Goal: Feedback & Contribution: Contribute content

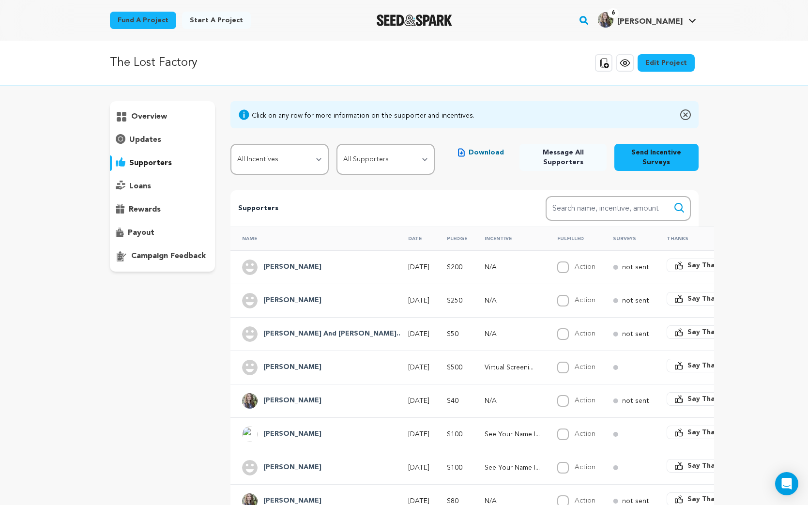
click at [626, 63] on icon at bounding box center [625, 63] width 12 height 12
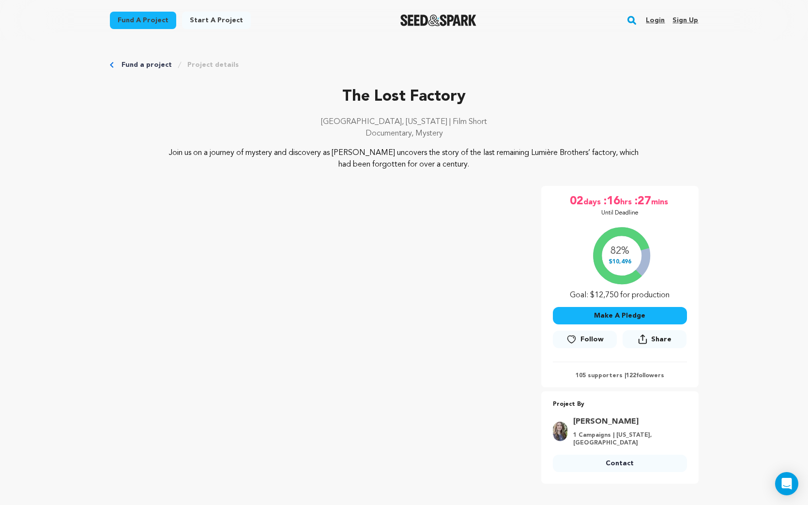
click at [659, 22] on link "Login" at bounding box center [655, 20] width 19 height 15
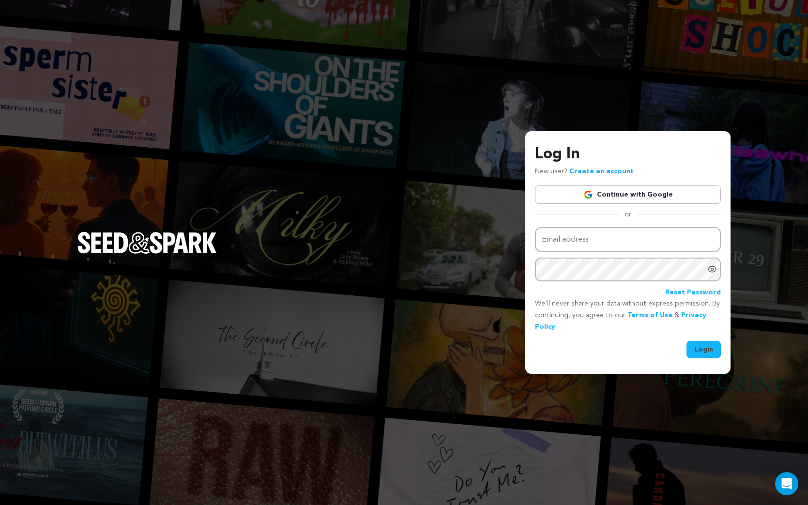
click at [638, 196] on link "Continue with Google" at bounding box center [628, 194] width 186 height 18
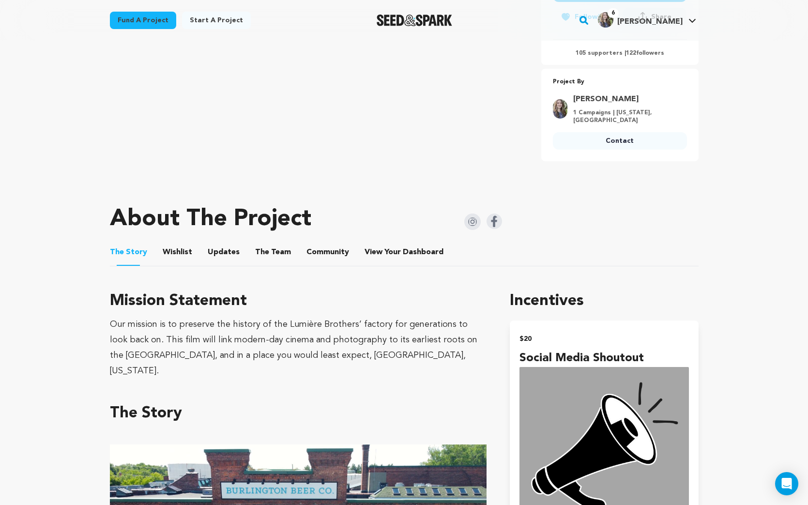
scroll to position [293, 0]
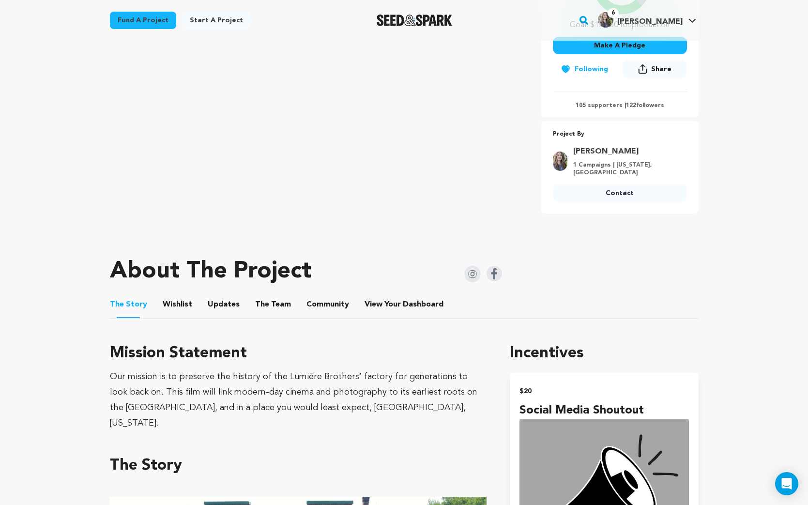
click at [216, 294] on li "Updates Updates" at bounding box center [224, 304] width 32 height 27
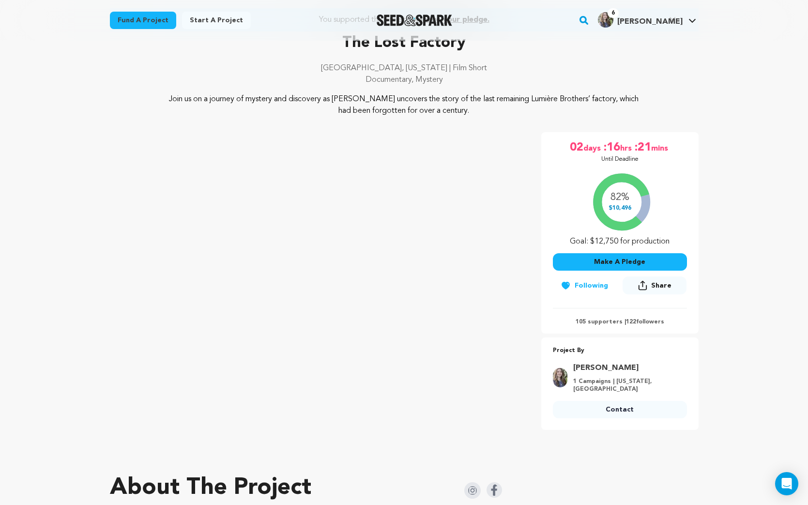
scroll to position [61, 0]
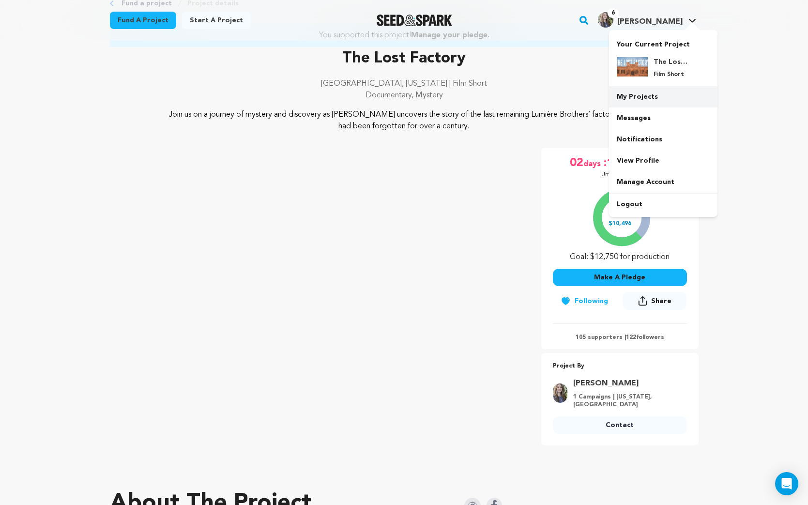
click at [641, 100] on link "My Projects" at bounding box center [663, 96] width 108 height 21
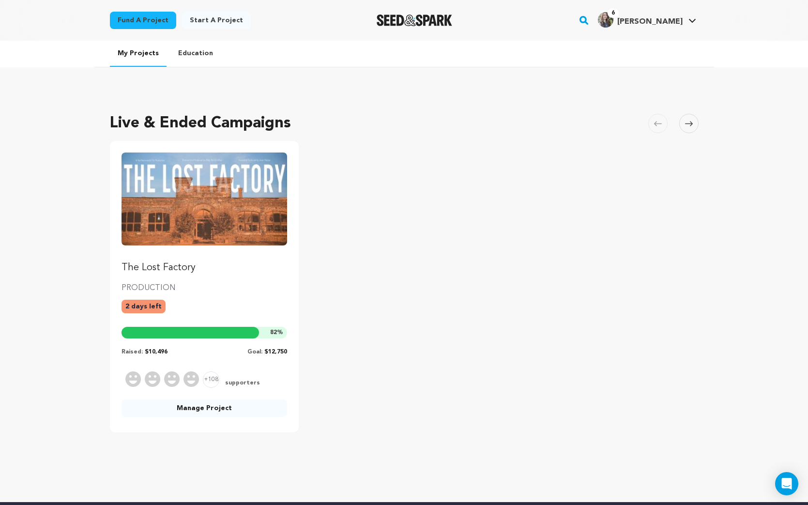
click at [242, 412] on link "Manage Project" at bounding box center [205, 408] width 166 height 17
click at [206, 407] on link "Manage Project" at bounding box center [205, 408] width 166 height 17
click at [236, 234] on img "Fund The Lost Factory" at bounding box center [205, 199] width 166 height 93
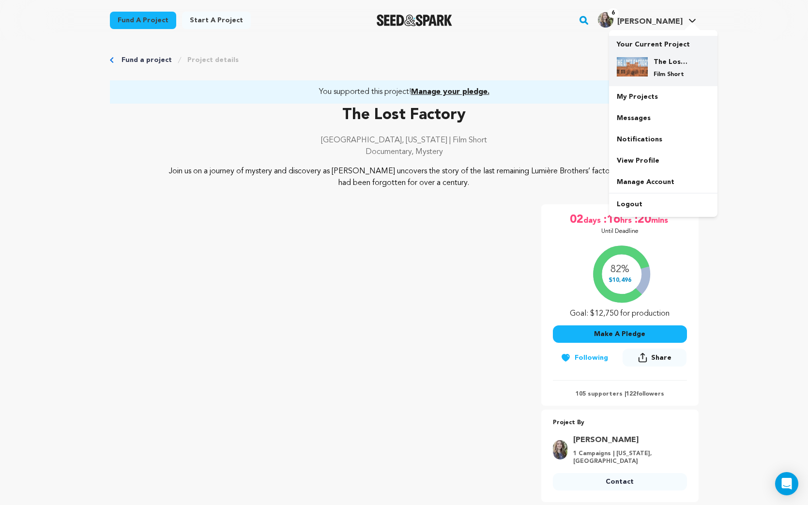
scroll to position [6, 0]
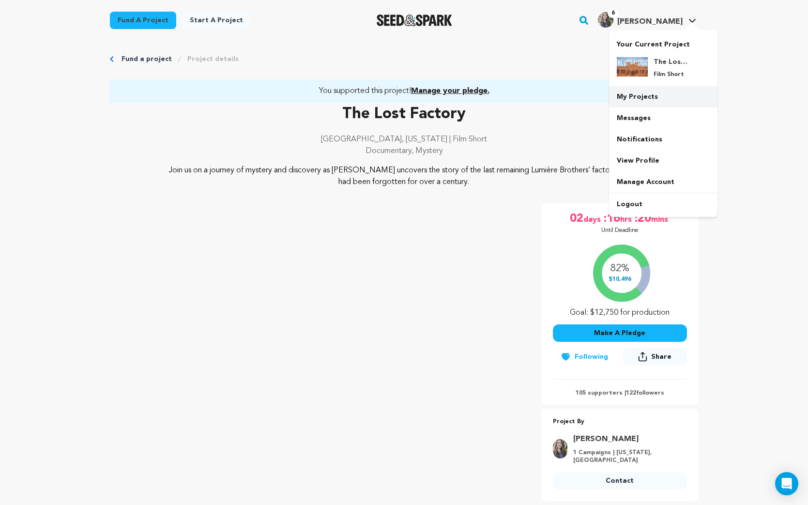
click at [644, 99] on link "My Projects" at bounding box center [663, 96] width 108 height 21
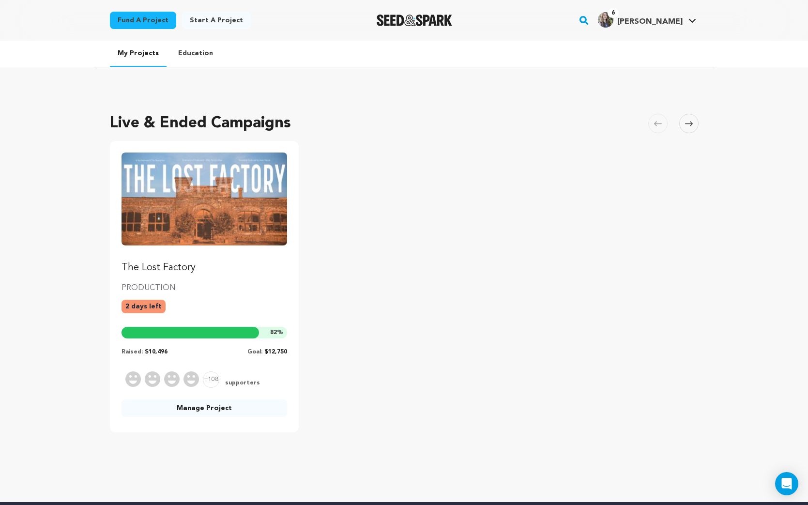
click at [195, 413] on link "Manage Project" at bounding box center [205, 408] width 166 height 17
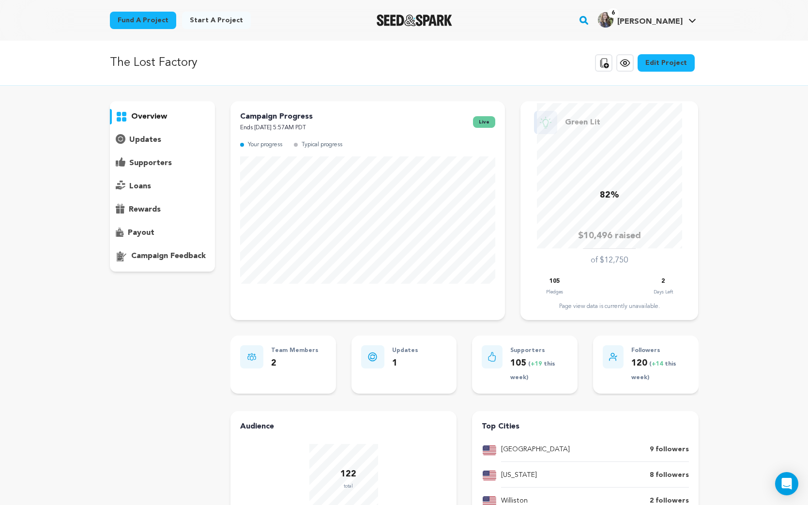
click at [135, 138] on p "updates" at bounding box center [145, 140] width 32 height 12
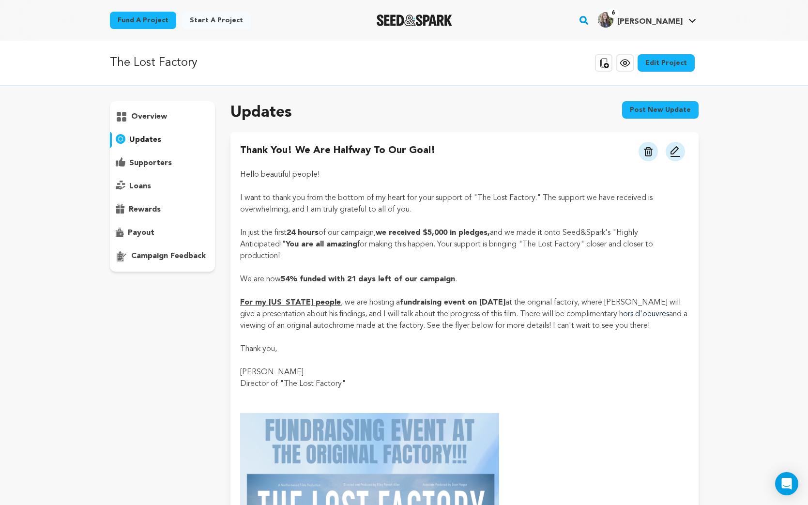
click at [668, 114] on button "Post new update" at bounding box center [660, 109] width 77 height 17
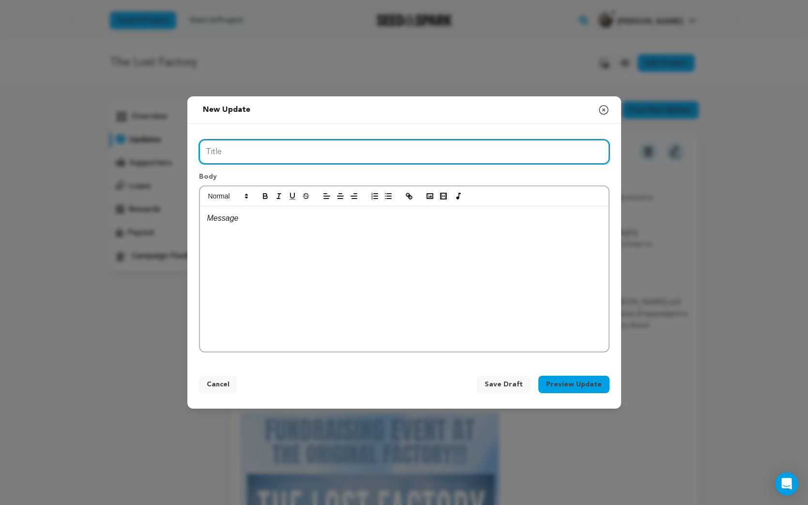
click at [235, 154] on input "Title" at bounding box center [404, 151] width 411 height 25
drag, startPoint x: 248, startPoint y: 151, endPoint x: 203, endPoint y: 150, distance: 45.5
click at [203, 150] on input "We Reached Green Light!" at bounding box center [404, 151] width 411 height 25
type input "We Got The Green Light!"
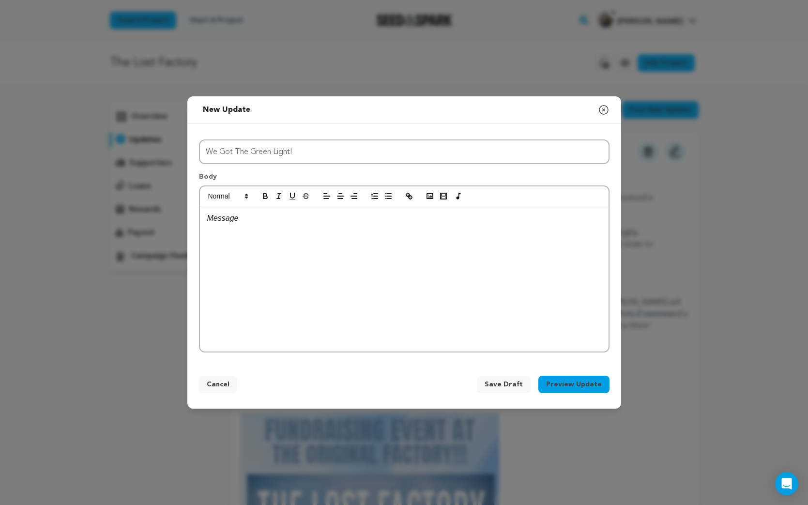
click at [274, 227] on div at bounding box center [404, 278] width 409 height 145
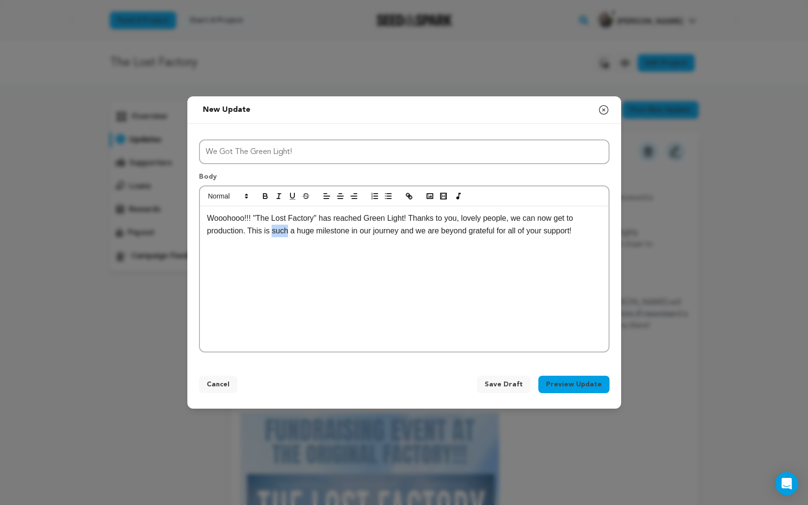
click at [274, 230] on p "Wooohooo!!! "The Lost Factory" has reached Green Light! Thanks to you, lovely p…" at bounding box center [404, 224] width 394 height 25
click at [579, 229] on p "Wooohooo!!! "The Lost Factory" has reached Green Light! Thanks to you, lovely p…" at bounding box center [404, 224] width 394 height 25
drag, startPoint x: 323, startPoint y: 218, endPoint x: 408, endPoint y: 219, distance: 85.2
click at [408, 219] on p "Wooohooo!!! "The Lost Factory" has reached Green Light! Thanks to you, lovely p…" at bounding box center [404, 224] width 394 height 25
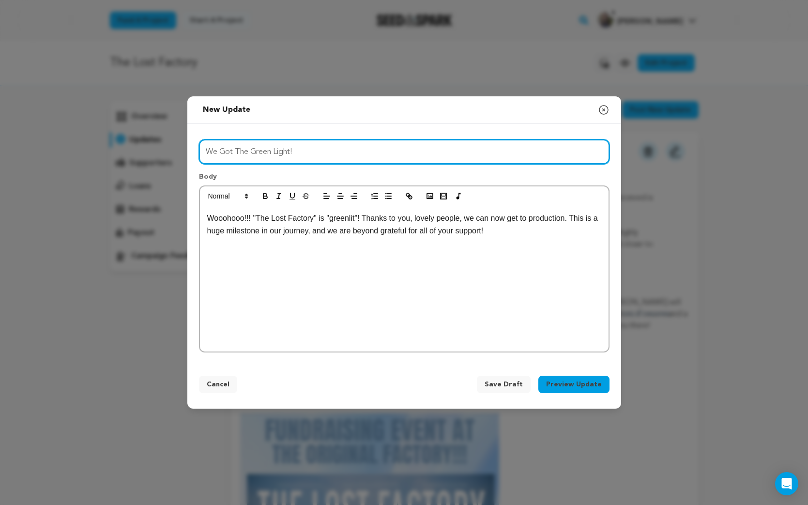
drag, startPoint x: 312, startPoint y: 150, endPoint x: 206, endPoint y: 148, distance: 106.6
click at [206, 148] on input "We Got The Green Light!" at bounding box center [404, 151] width 411 height 25
type input "A Huge Thank You!"
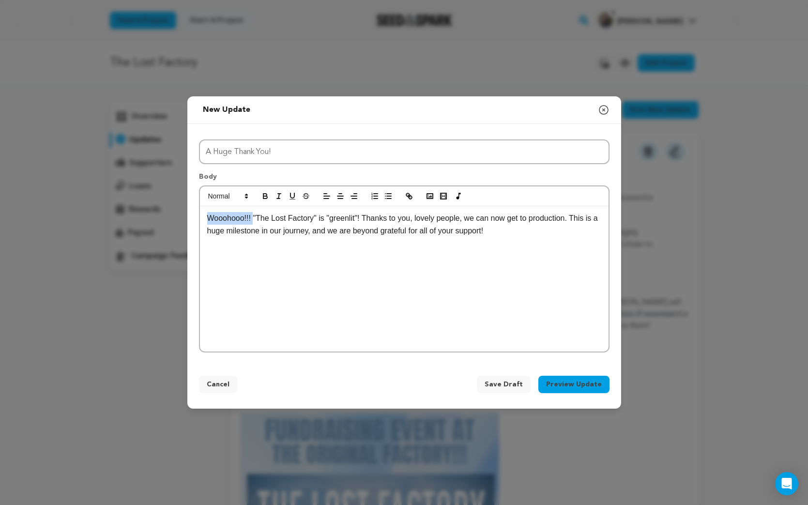
drag, startPoint x: 252, startPoint y: 218, endPoint x: 201, endPoint y: 221, distance: 50.9
click at [201, 221] on div "Wooohooo!!! "The Lost Factory" is "greenlit"! Thanks to you, lovely people, we …" at bounding box center [404, 278] width 409 height 145
click at [241, 198] on span at bounding box center [227, 196] width 47 height 12
click at [241, 237] on span at bounding box center [239, 239] width 62 height 20
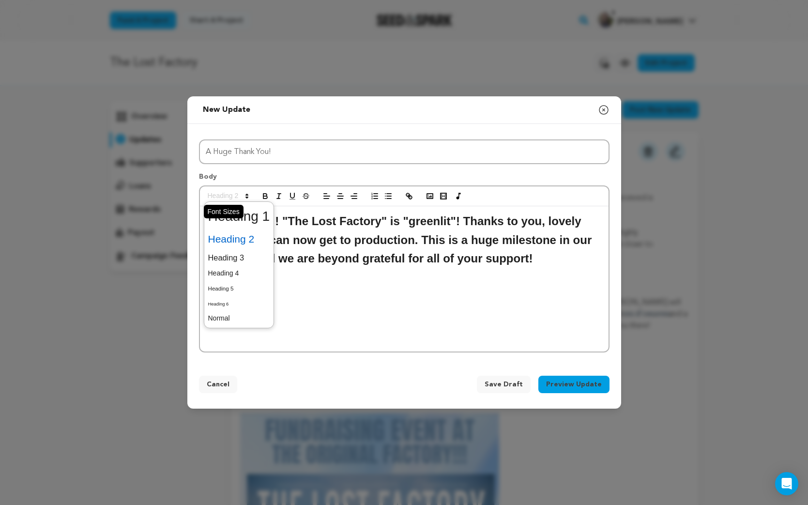
click at [247, 192] on icon at bounding box center [247, 196] width 9 height 9
click at [239, 264] on span at bounding box center [239, 257] width 62 height 17
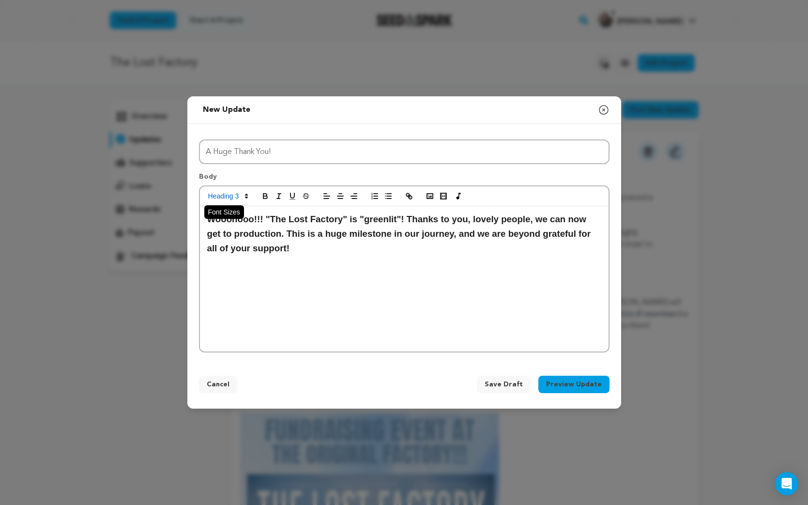
click at [239, 194] on span at bounding box center [227, 196] width 47 height 12
click at [229, 268] on span at bounding box center [239, 273] width 62 height 15
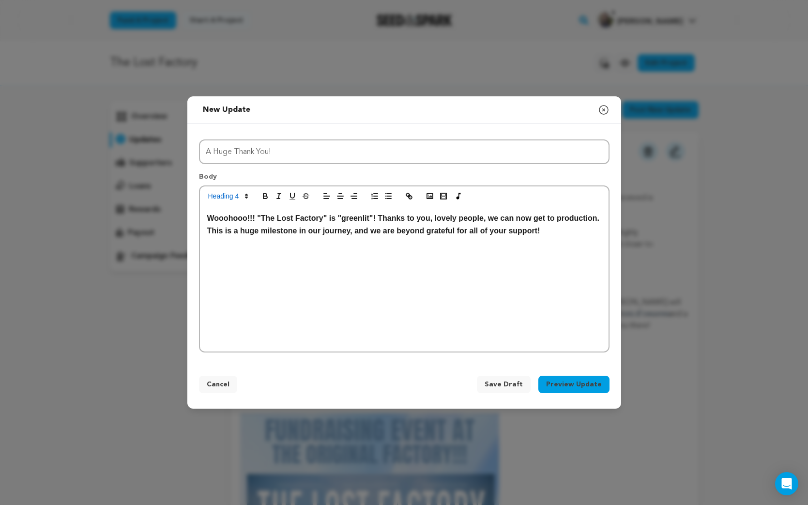
click at [264, 204] on div at bounding box center [404, 196] width 409 height 20
click at [243, 200] on icon at bounding box center [246, 196] width 9 height 9
click at [224, 290] on span at bounding box center [239, 288] width 62 height 15
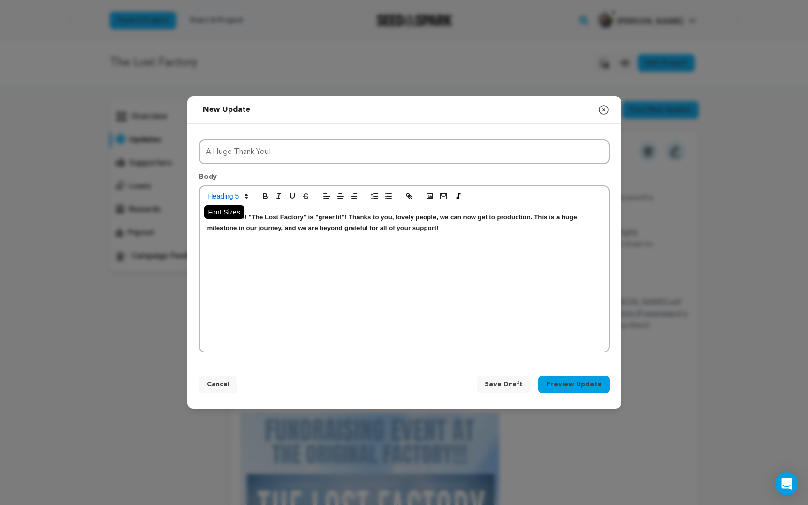
click at [244, 190] on div at bounding box center [404, 196] width 409 height 20
click at [244, 191] on span at bounding box center [227, 196] width 47 height 12
click at [221, 319] on span at bounding box center [239, 318] width 62 height 15
click at [367, 219] on p "Wooohooo!!! "The Lost Factory" is "greenlit"! Thanks to you, lovely people, we …" at bounding box center [404, 224] width 394 height 25
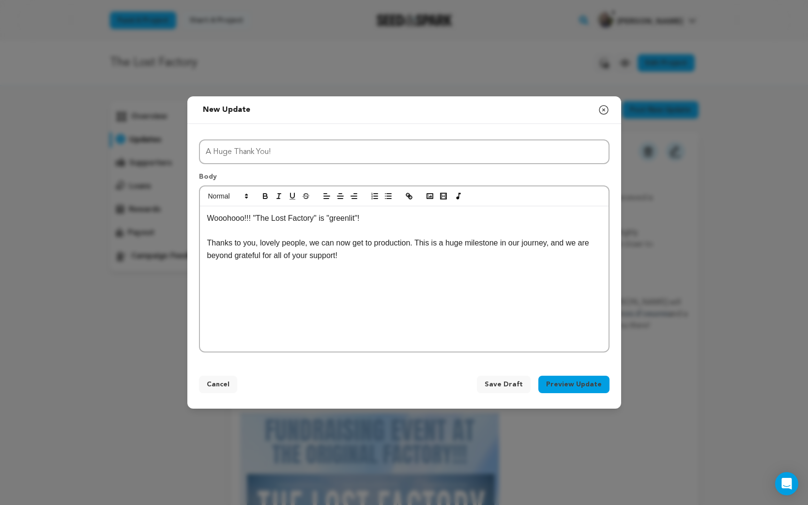
click at [401, 219] on p "Wooohooo!!! "The Lost Factory" is "greenlit"!" at bounding box center [404, 218] width 394 height 13
click at [588, 216] on p "Wooohooo!!! "The Lost Factory" is "greenlit"! This means we are able to keep al…" at bounding box center [404, 218] width 394 height 13
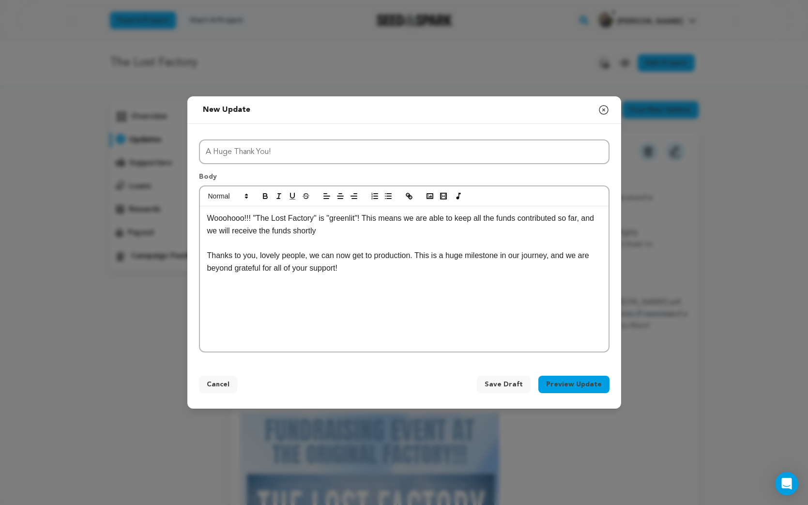
click at [344, 232] on p "Wooohooo!!! "The Lost Factory" is "greenlit"! This means we are able to keep al…" at bounding box center [404, 224] width 394 height 25
click at [362, 264] on p "Thanks to you, lovely people, we can now get to production. This is a huge mile…" at bounding box center [404, 261] width 394 height 25
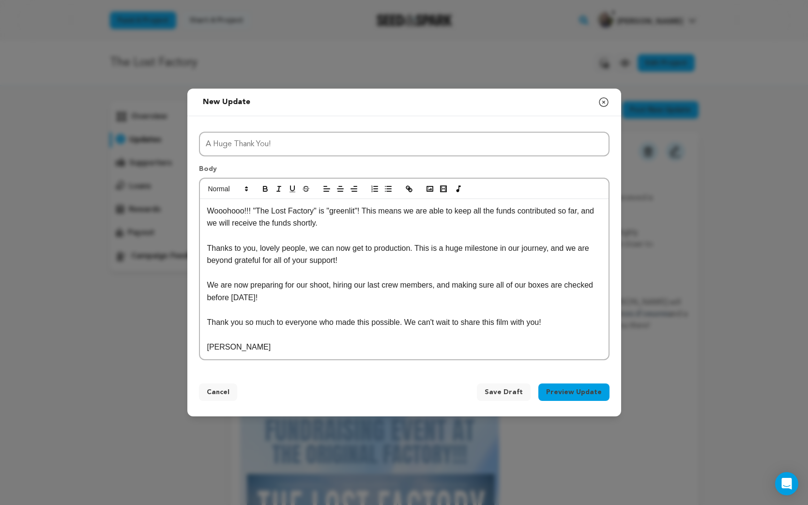
click at [208, 347] on p "Riley" at bounding box center [404, 347] width 394 height 13
click at [377, 257] on p "Thanks to you, lovely people, we can now get to production. This is a huge mile…" at bounding box center [404, 254] width 394 height 25
click at [297, 261] on p "Thanks to you, lovely people, we can now get to production. This is a huge mile…" at bounding box center [404, 254] width 394 height 25
click at [294, 261] on p "Thanks to you, lovely people, we can now get to production. This is a huge mile…" at bounding box center [404, 254] width 394 height 25
drag, startPoint x: 292, startPoint y: 259, endPoint x: 286, endPoint y: 260, distance: 5.8
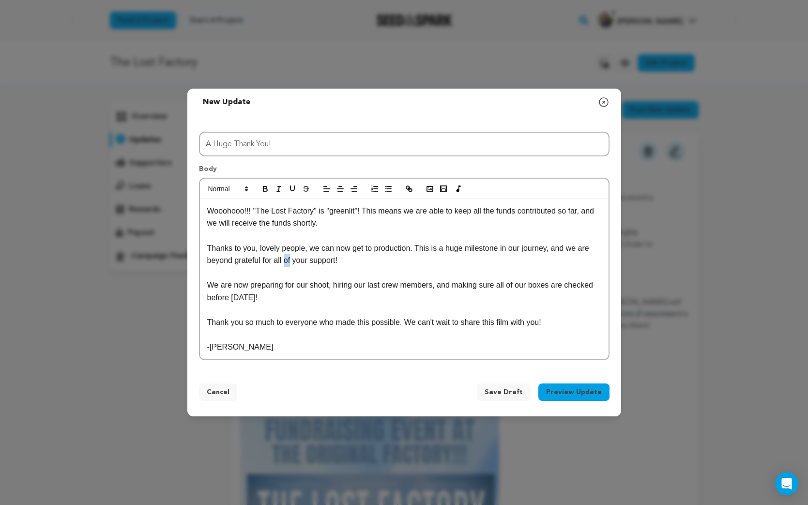
click at [286, 260] on p "Thanks to you, lovely people, we can now get to production. This is a huge mile…" at bounding box center [404, 254] width 394 height 25
click at [332, 264] on p "Thanks to you, lovely people, we can now get to production. This is a huge mile…" at bounding box center [404, 254] width 394 height 25
click at [255, 319] on p "Thank you so much to everyone who made this possible. We can't wait to share th…" at bounding box center [404, 322] width 394 height 13
drag, startPoint x: 233, startPoint y: 261, endPoint x: 207, endPoint y: 267, distance: 27.4
click at [207, 267] on div "Wooohooo!!! "The Lost Factory" is "greenlit"! This means we are able to keep al…" at bounding box center [404, 279] width 409 height 160
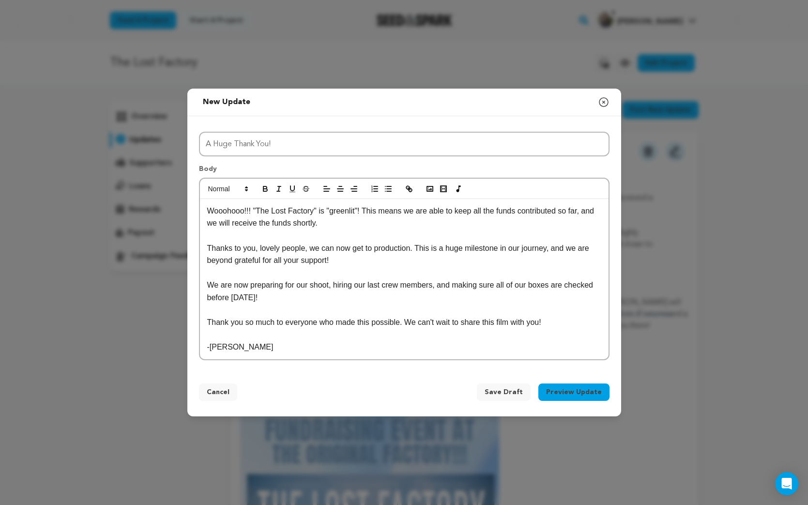
drag, startPoint x: 224, startPoint y: 258, endPoint x: 230, endPoint y: 260, distance: 6.0
click at [224, 258] on p "Thanks to you, lovely people, we can now get to production. This is a huge mile…" at bounding box center [404, 254] width 394 height 25
drag, startPoint x: 231, startPoint y: 260, endPoint x: 211, endPoint y: 260, distance: 20.8
click at [211, 260] on p "Thanks to you, lovely people, we can now get to production. This is a huge mile…" at bounding box center [404, 254] width 394 height 25
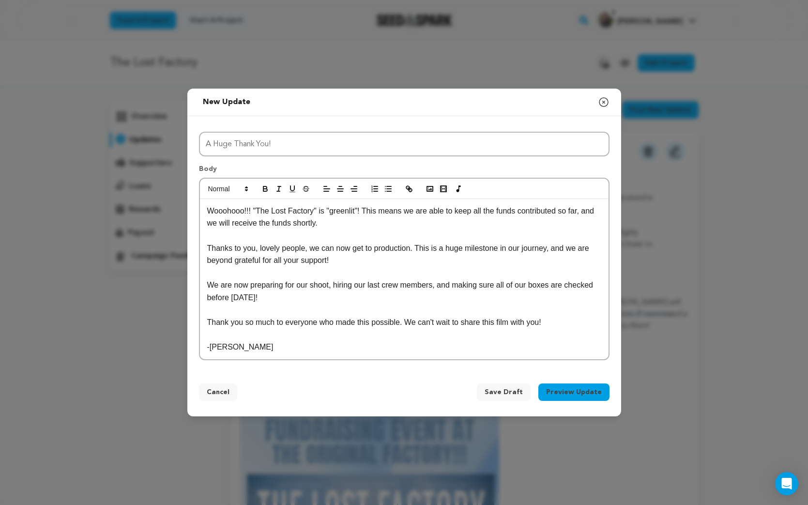
click at [226, 260] on p "Thanks to you, lovely people, we can now get to production. This is a huge mile…" at bounding box center [404, 254] width 394 height 25
drag, startPoint x: 232, startPoint y: 261, endPoint x: 206, endPoint y: 261, distance: 25.7
click at [206, 261] on div "Wooohooo!!! "The Lost Factory" is "greenlit"! This means we are able to keep al…" at bounding box center [404, 279] width 409 height 160
click at [302, 302] on p "We are now preparing for our shoot, hiring our last crew members, and making su…" at bounding box center [404, 291] width 394 height 25
drag, startPoint x: 531, startPoint y: 285, endPoint x: 502, endPoint y: 283, distance: 29.1
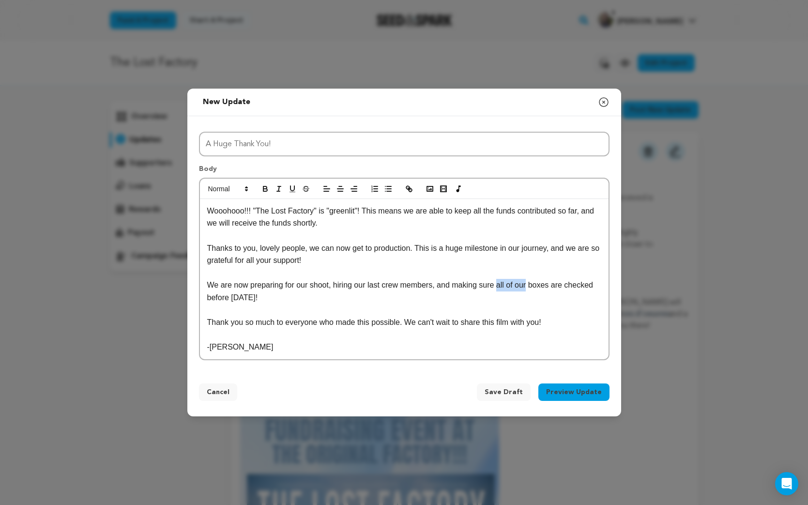
click at [503, 283] on p "We are now preparing for our shoot, hiring our last crew members, and making su…" at bounding box center [404, 291] width 394 height 25
drag, startPoint x: 274, startPoint y: 296, endPoint x: 208, endPoint y: 298, distance: 65.9
click at [208, 298] on p "We are now preparing for our shoot, hiring our last crew members, and making su…" at bounding box center [404, 291] width 394 height 25
click at [301, 300] on p "We are now preparing for our shoot, hiring our last crew members, and making su…" at bounding box center [404, 291] width 394 height 25
click at [576, 391] on button "Preview Update" at bounding box center [573, 392] width 71 height 17
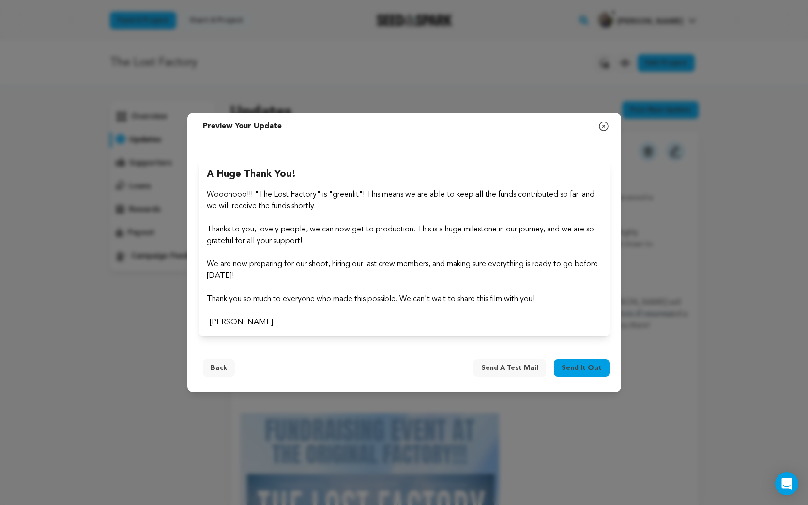
click at [583, 367] on span "Send it out" at bounding box center [582, 368] width 40 height 10
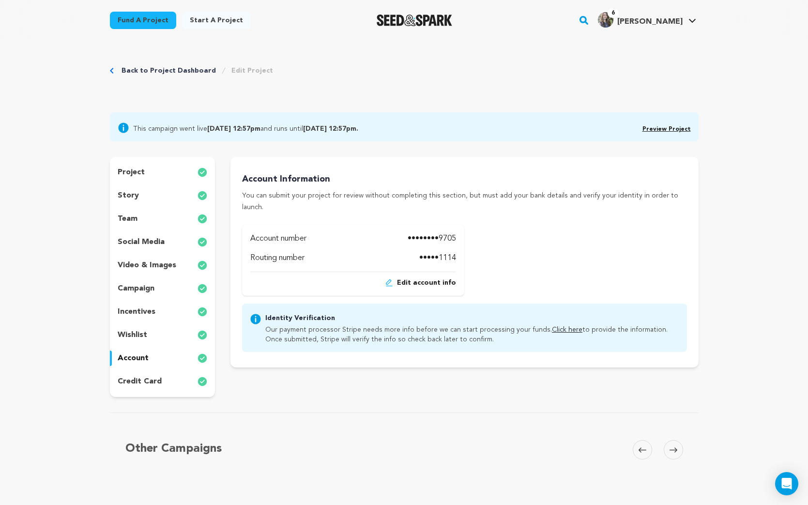
click at [129, 25] on link "Fund a project" at bounding box center [143, 20] width 66 height 17
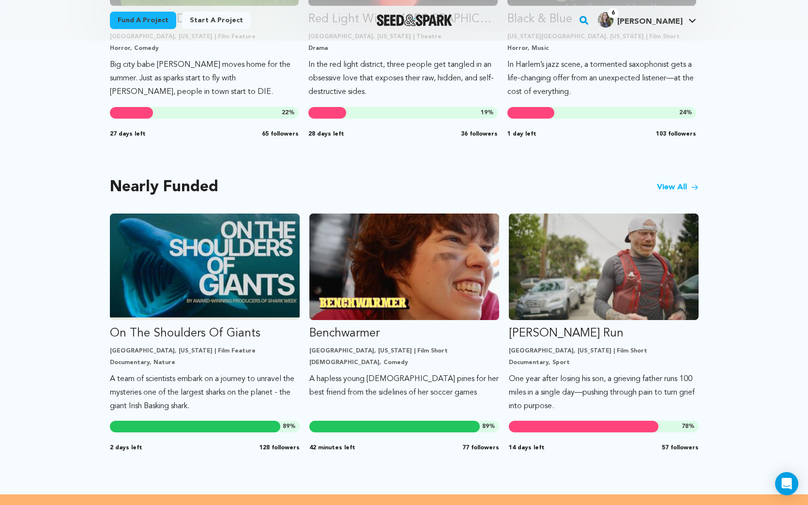
scroll to position [751, 0]
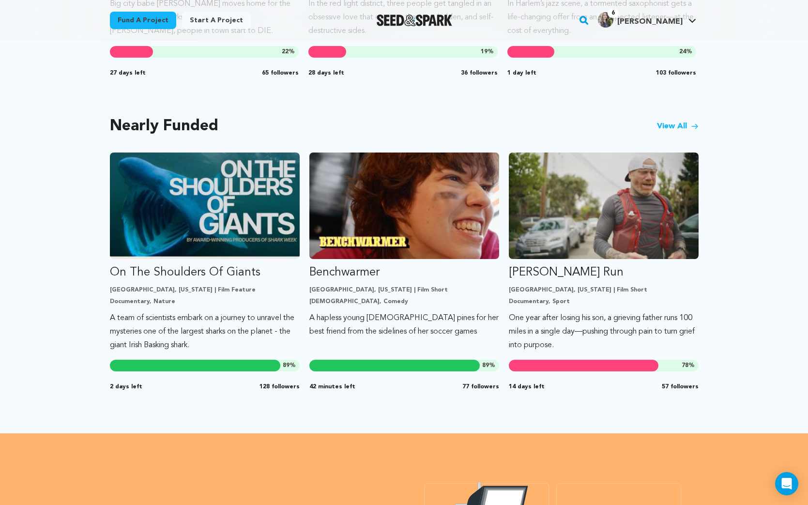
click at [666, 125] on link "View All" at bounding box center [678, 127] width 42 height 12
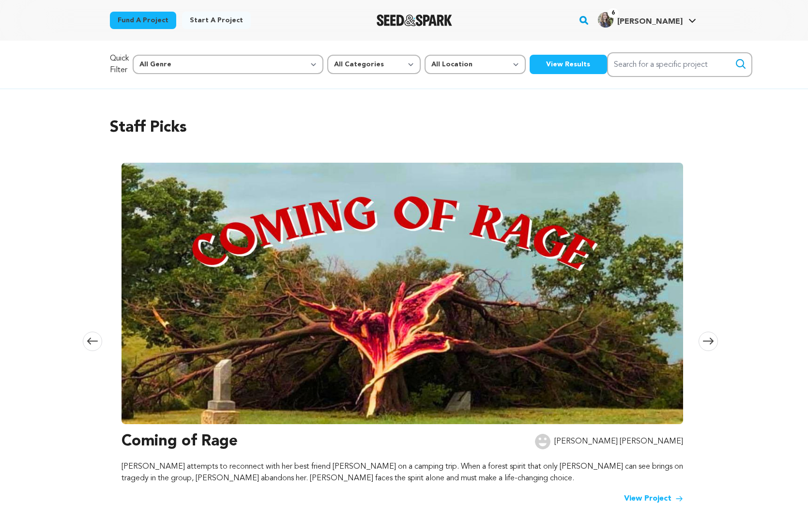
scroll to position [751, 0]
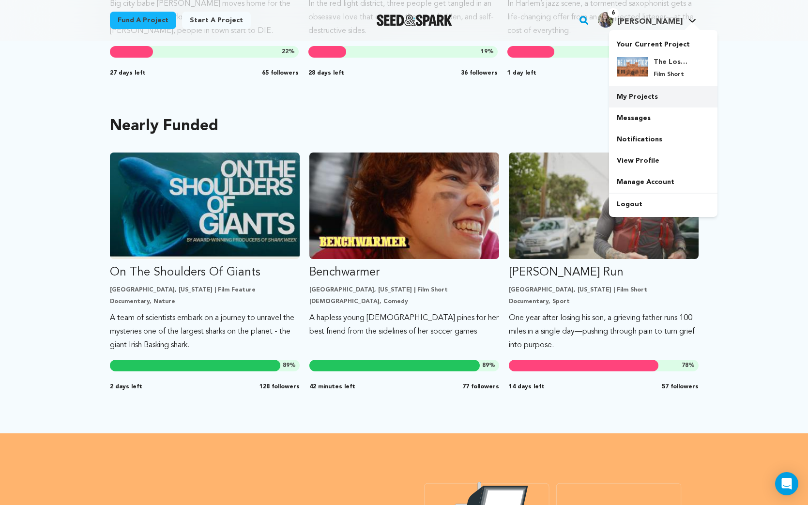
click at [643, 103] on link "My Projects" at bounding box center [663, 96] width 108 height 21
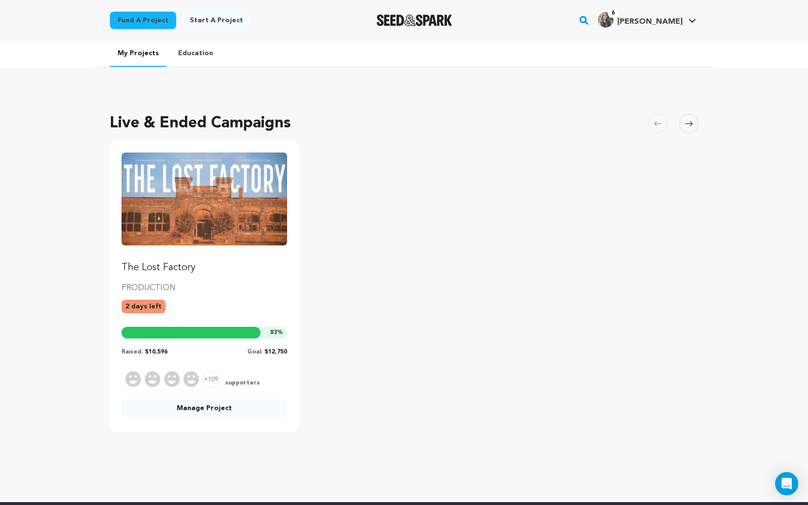
click at [205, 411] on link "Manage Project" at bounding box center [205, 408] width 166 height 17
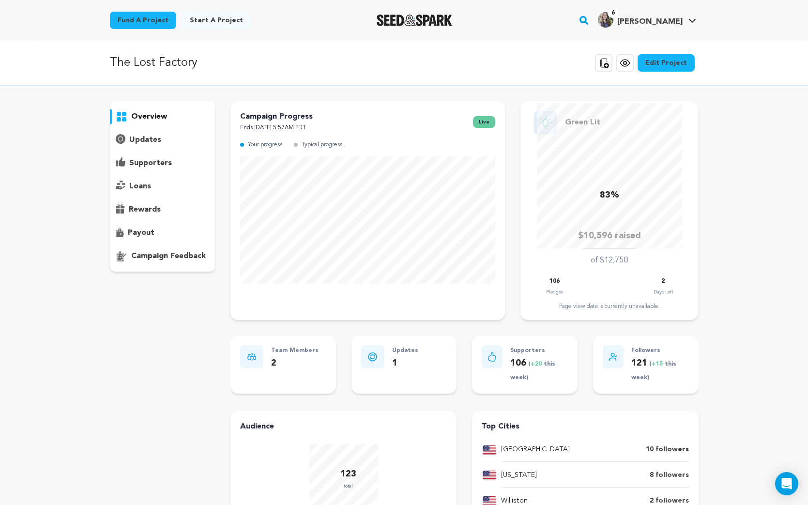
click at [140, 156] on div "supporters" at bounding box center [163, 162] width 106 height 15
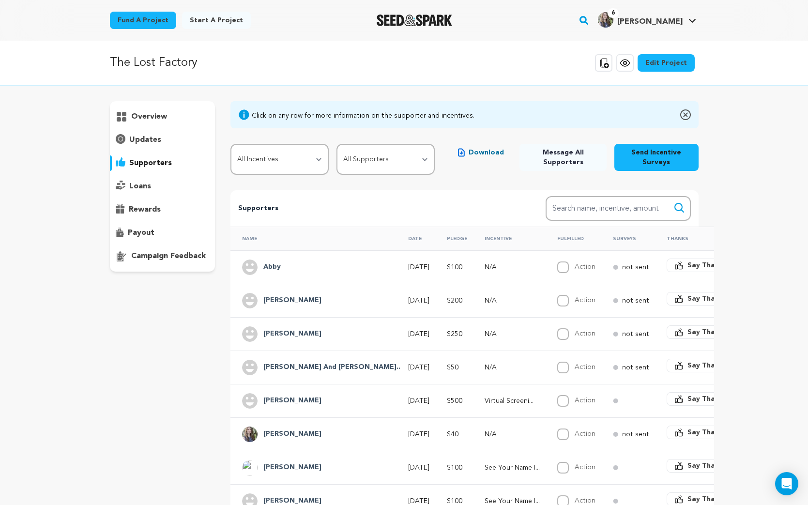
click at [276, 267] on h4 "Abby" at bounding box center [271, 267] width 17 height 12
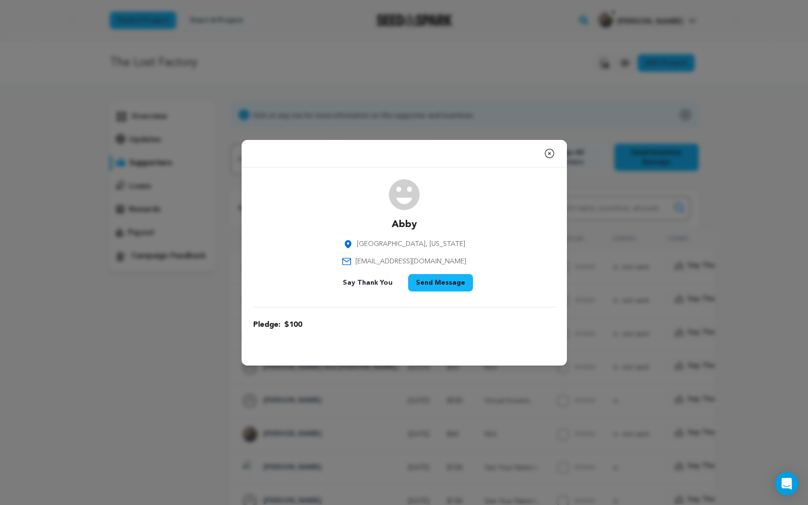
click at [546, 152] on icon "button" at bounding box center [550, 154] width 12 height 12
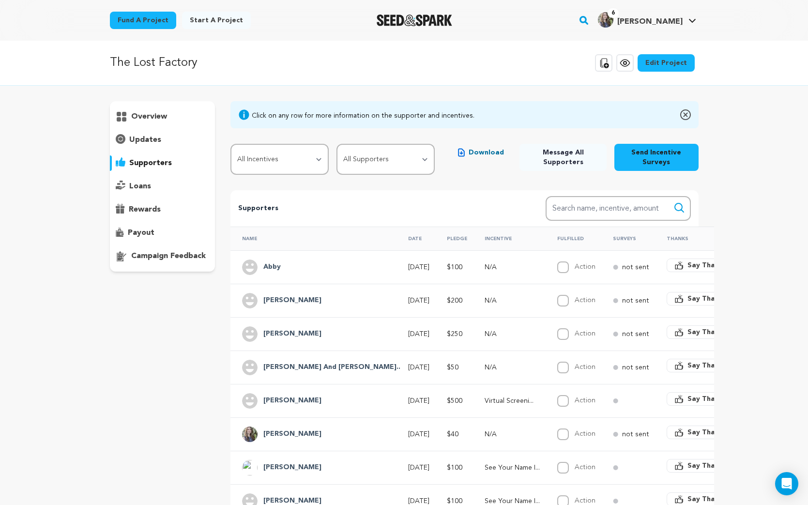
click at [139, 22] on link "Fund a project" at bounding box center [143, 20] width 66 height 17
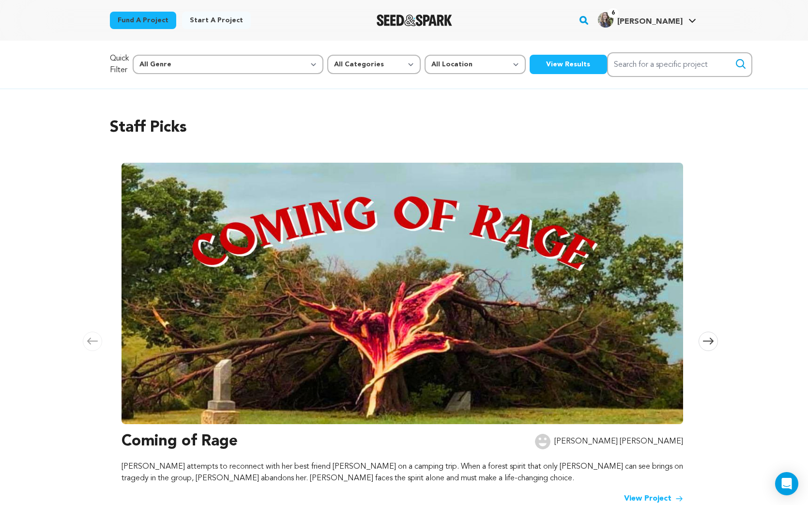
click at [706, 341] on icon at bounding box center [708, 341] width 11 height 7
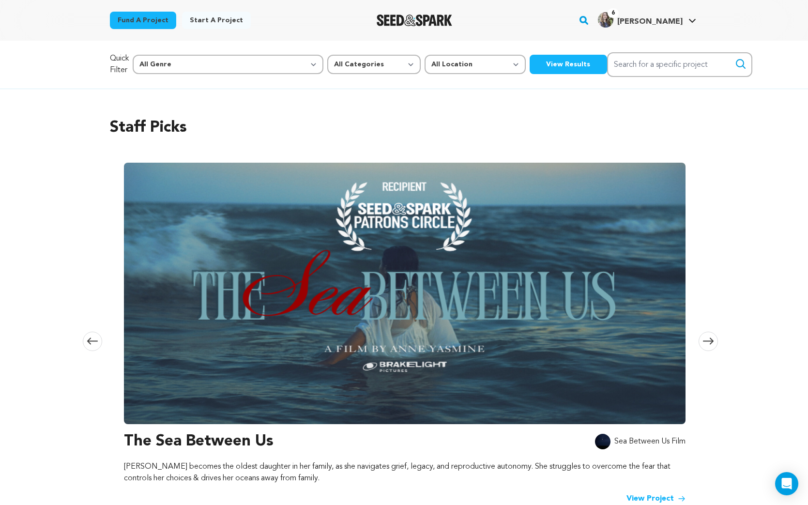
scroll to position [0, 571]
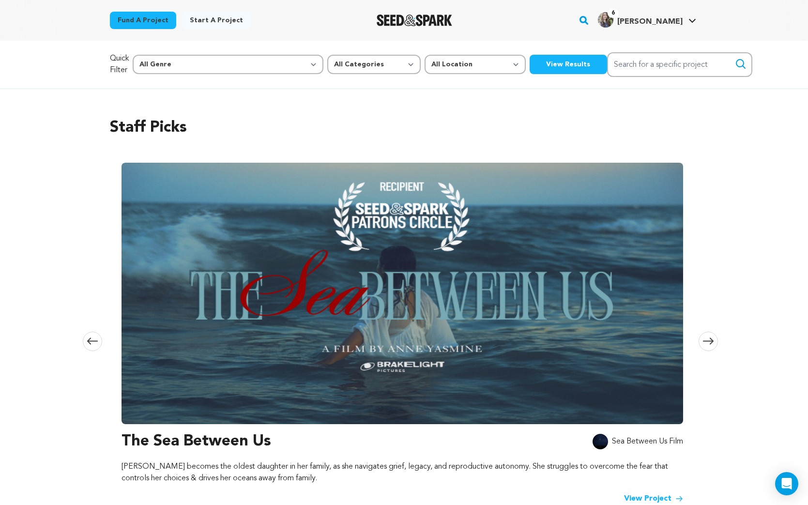
click at [706, 341] on icon at bounding box center [708, 341] width 11 height 7
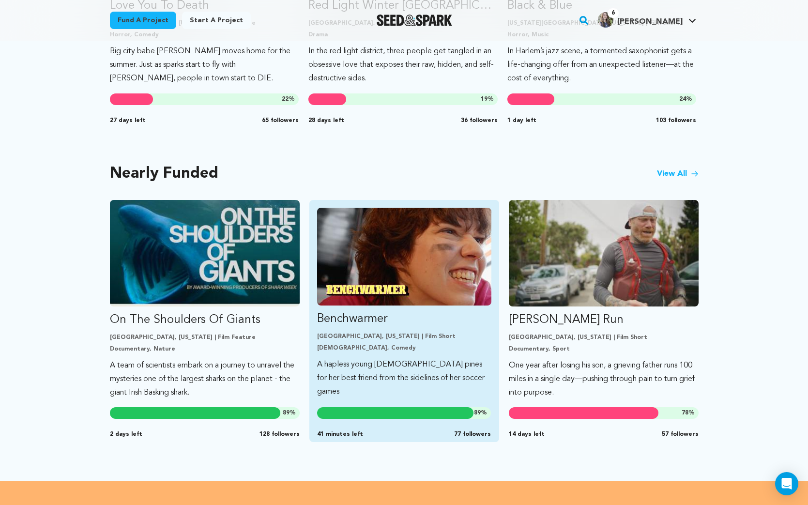
scroll to position [701, 0]
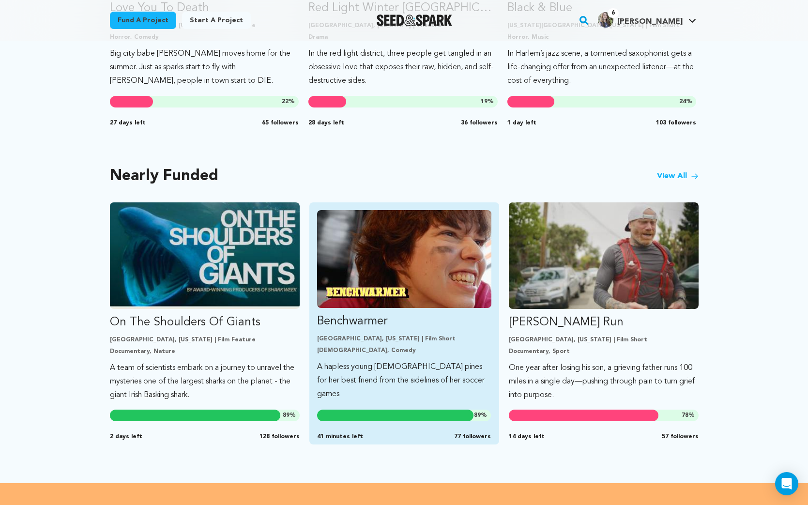
click at [415, 284] on img "Fund Benchwarmer" at bounding box center [404, 259] width 174 height 98
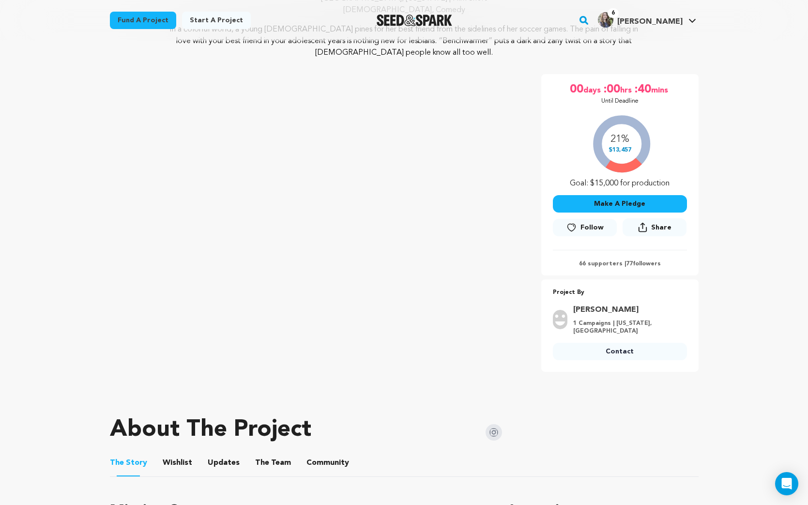
scroll to position [194, 0]
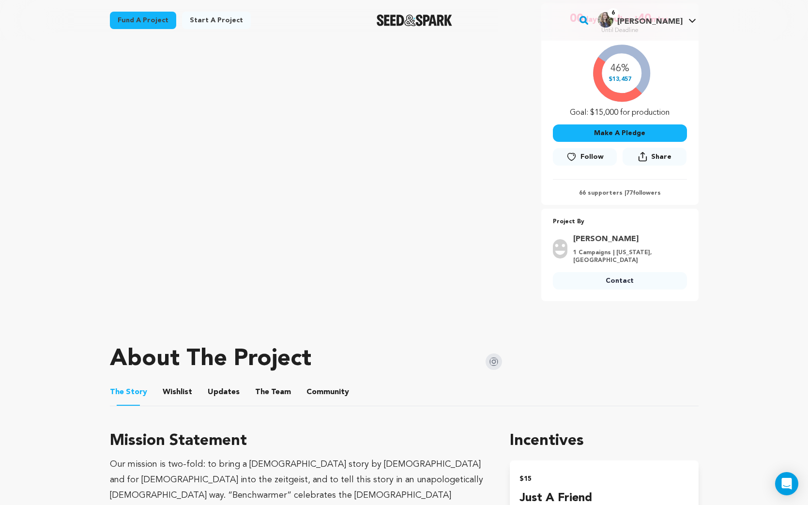
click at [212, 397] on button "Updates" at bounding box center [223, 394] width 23 height 23
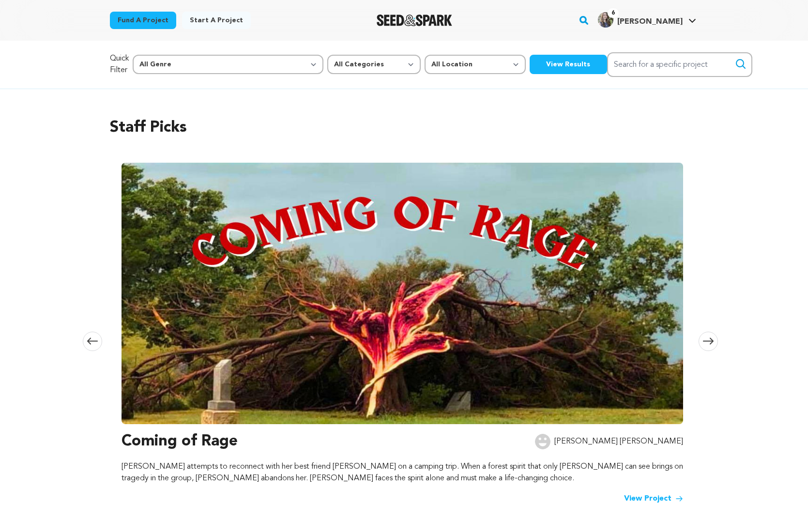
scroll to position [701, 0]
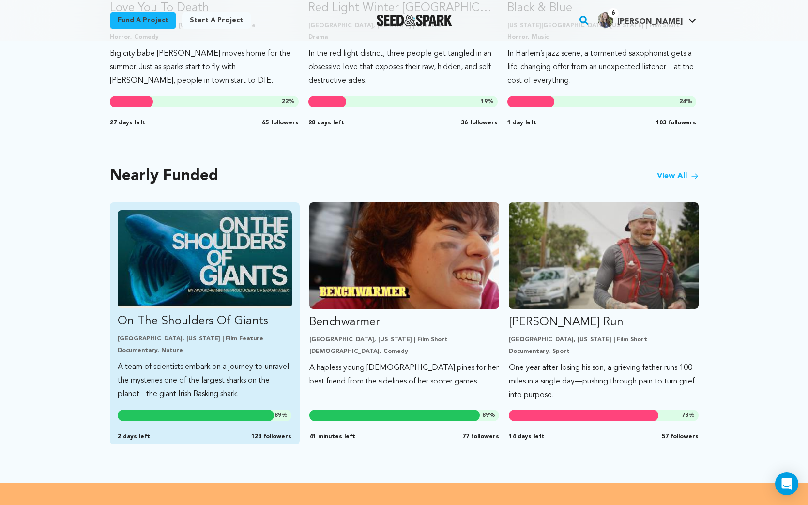
click at [243, 252] on img "Fund On The Shoulders Of Giants" at bounding box center [205, 259] width 174 height 98
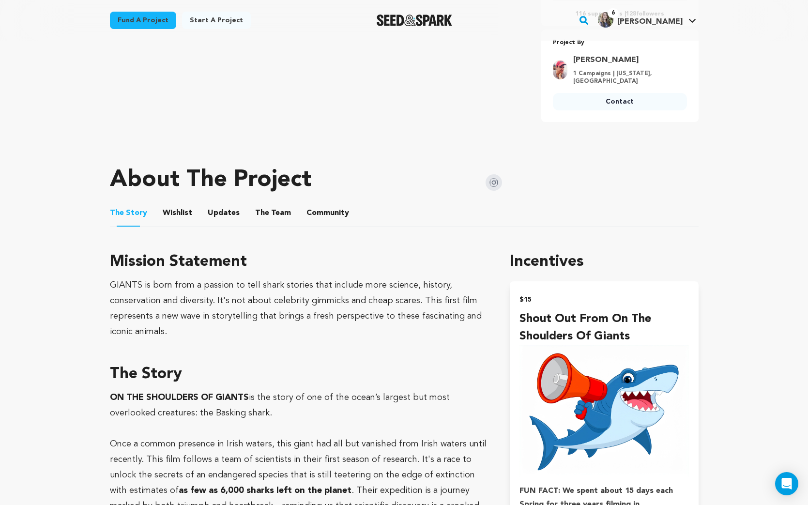
scroll to position [400, 0]
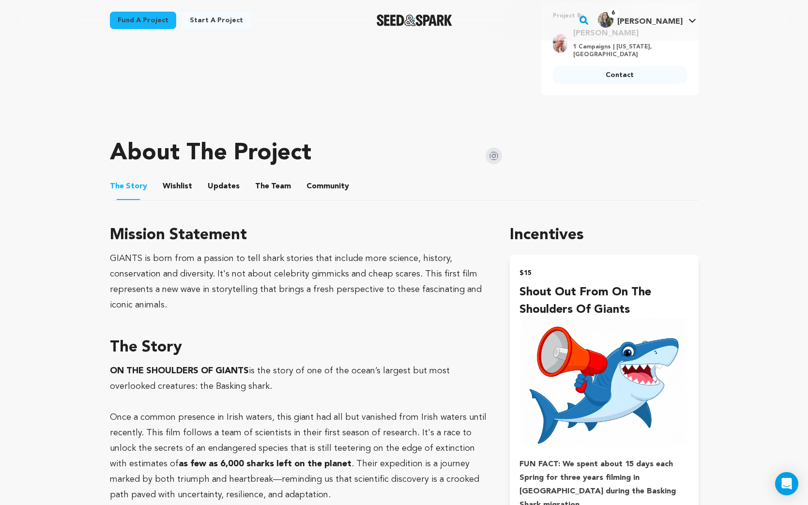
click at [196, 186] on ul "The Story The Story Wishlist Wishlist Updates Updates The Team The Team Communi…" at bounding box center [404, 187] width 589 height 28
click at [232, 184] on span "Updates" at bounding box center [224, 187] width 32 height 12
click at [229, 185] on button "Updates" at bounding box center [223, 188] width 23 height 23
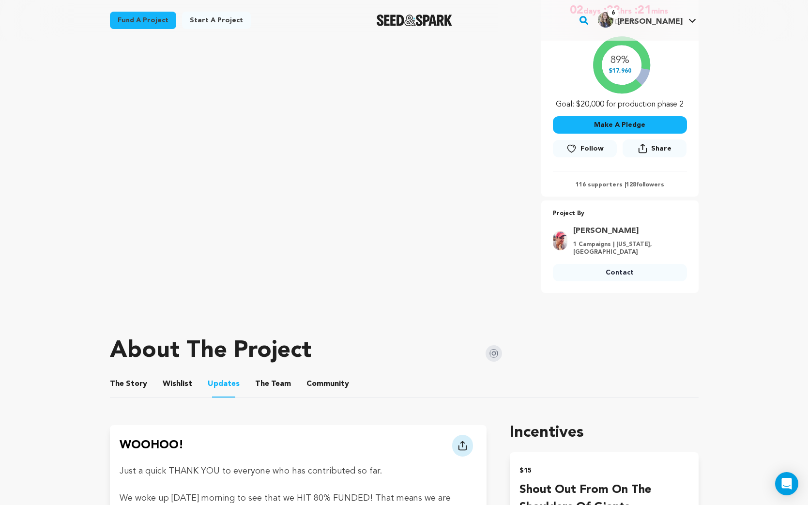
scroll to position [77, 0]
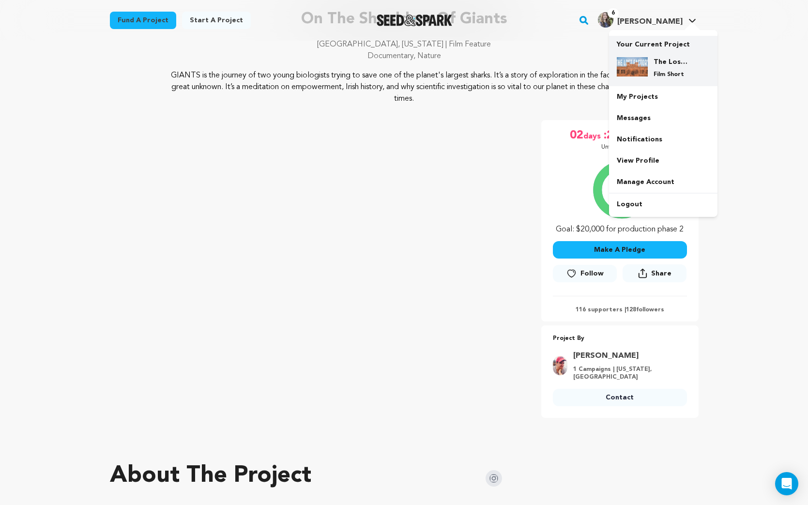
click at [658, 74] on p "Film Short" at bounding box center [671, 75] width 35 height 8
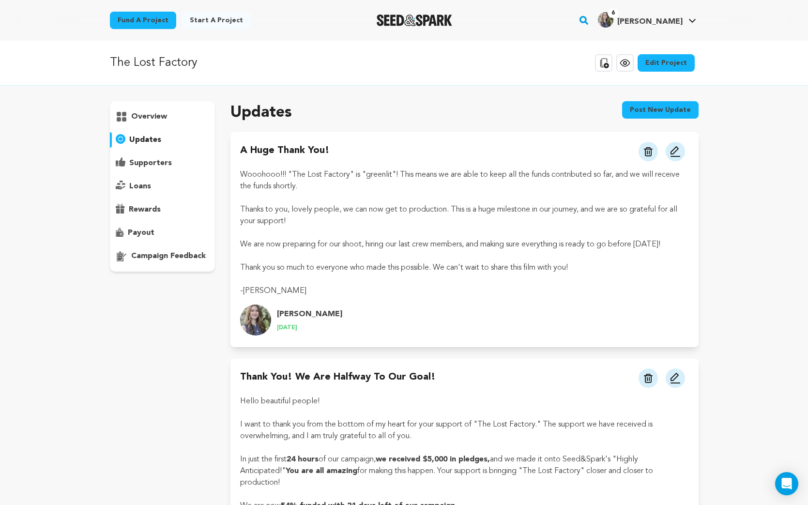
click at [134, 120] on p "overview" at bounding box center [149, 117] width 36 height 12
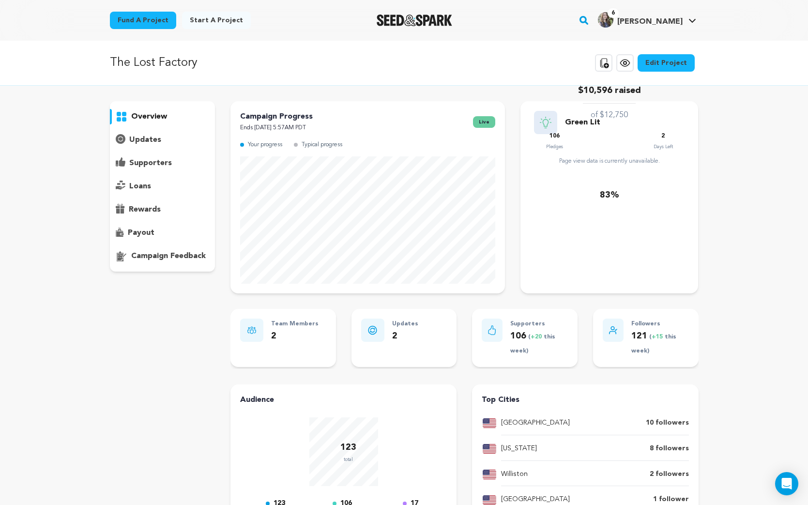
click at [296, 145] on span at bounding box center [296, 145] width 4 height 4
click at [168, 150] on div "overview" at bounding box center [163, 186] width 106 height 170
click at [154, 140] on p "updates" at bounding box center [145, 140] width 32 height 12
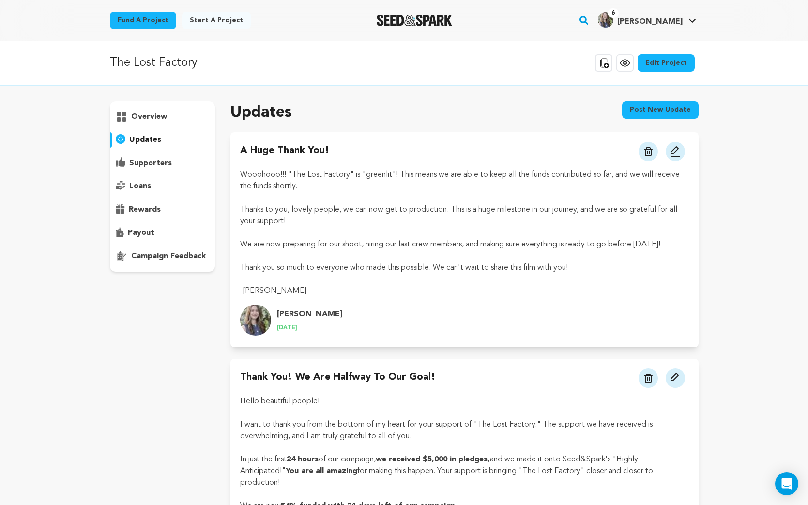
click at [154, 163] on p "supporters" at bounding box center [150, 163] width 43 height 12
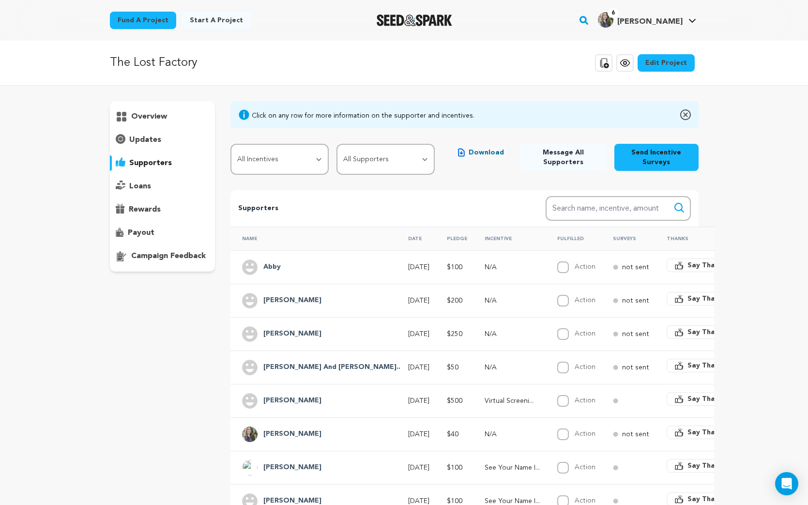
click at [152, 138] on p "updates" at bounding box center [145, 140] width 32 height 12
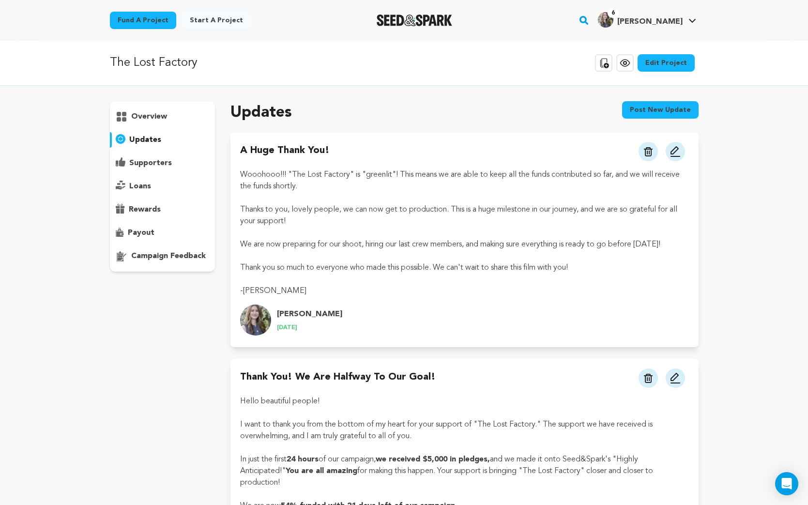
click at [138, 167] on p "supporters" at bounding box center [150, 163] width 43 height 12
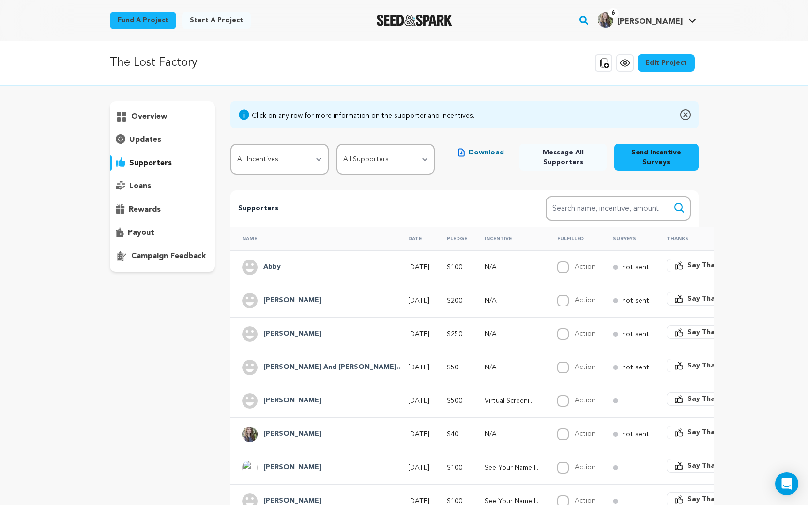
click at [140, 186] on p "loans" at bounding box center [140, 187] width 22 height 12
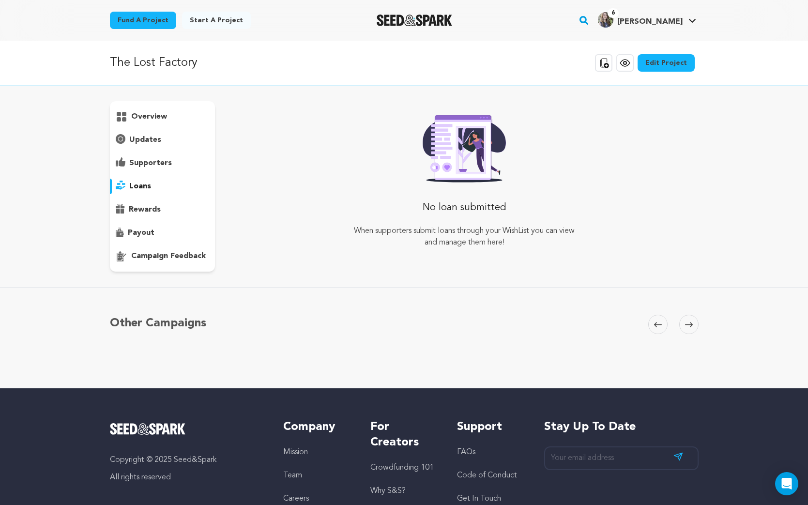
click at [148, 207] on p "rewards" at bounding box center [145, 210] width 32 height 12
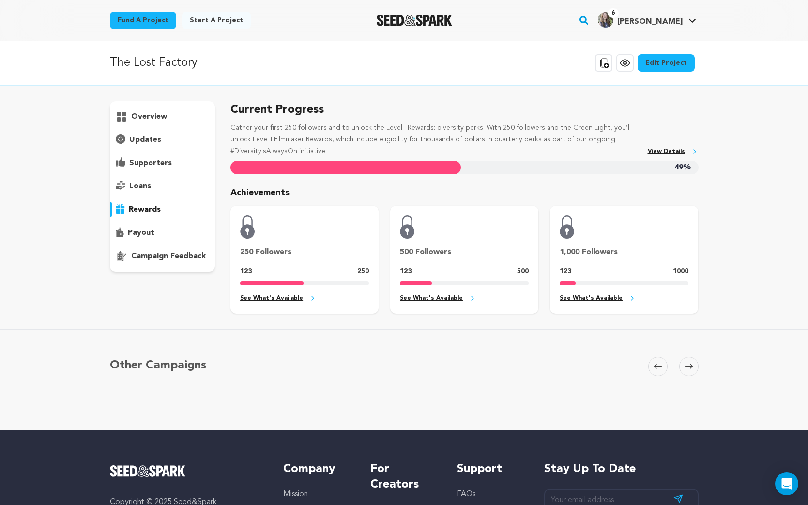
click at [258, 297] on link "See What's Available" at bounding box center [304, 298] width 129 height 11
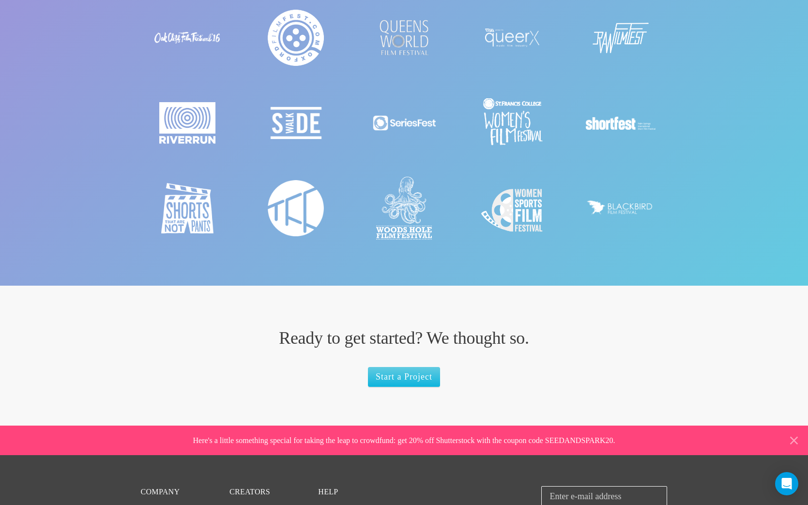
scroll to position [1462, 0]
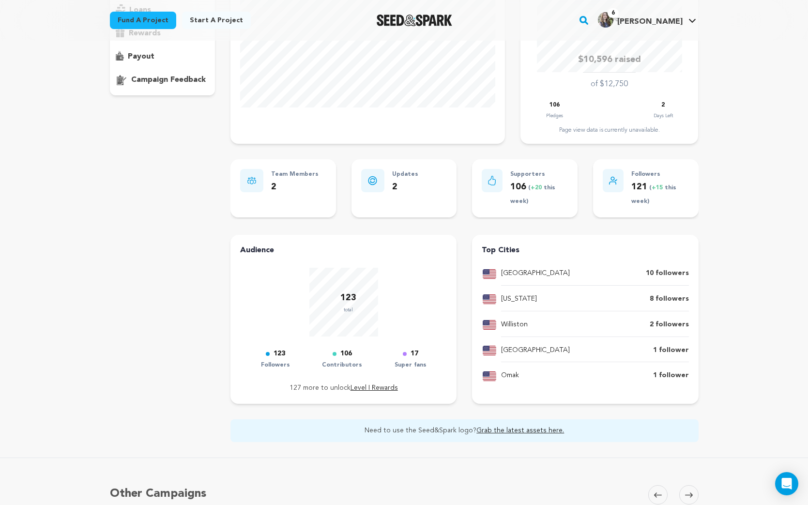
scroll to position [179, 0]
